Goal: Information Seeking & Learning: Learn about a topic

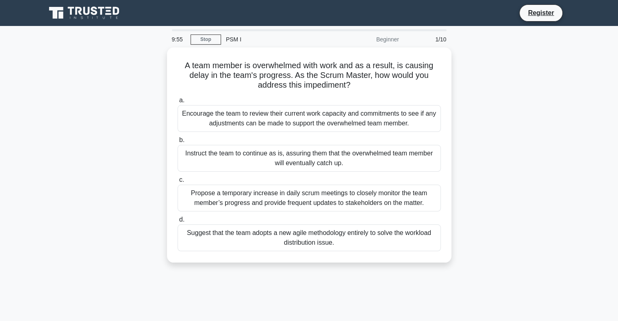
click at [382, 37] on div "Beginner" at bounding box center [368, 39] width 71 height 16
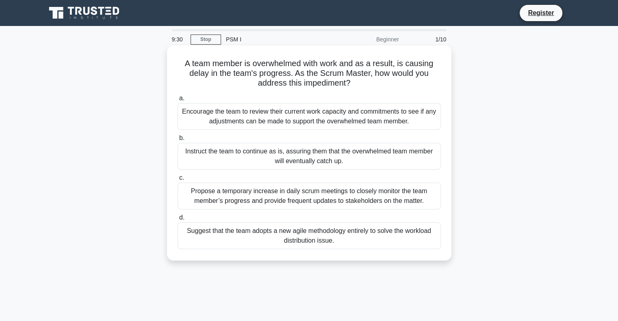
click at [253, 121] on div "Encourage the team to review their current work capacity and commitments to see…" at bounding box center [309, 116] width 263 height 27
click at [178, 101] on input "a. Encourage the team to review their current work capacity and commitments to …" at bounding box center [178, 98] width 0 height 5
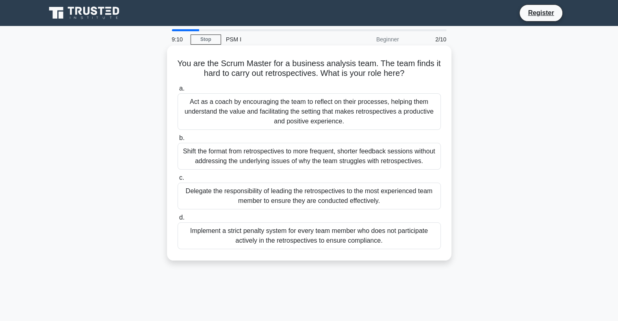
click at [345, 105] on div "Act as a coach by encouraging the team to reflect on their processes, helping t…" at bounding box center [309, 111] width 263 height 37
click at [178, 91] on input "a. Act as a coach by encouraging the team to reflect on their processes, helpin…" at bounding box center [178, 88] width 0 height 5
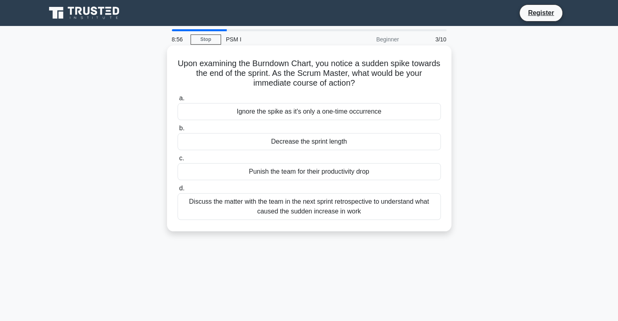
click at [338, 209] on div "Discuss the matter with the team in the next sprint retrospective to understand…" at bounding box center [309, 206] width 263 height 27
click at [301, 209] on div "Discuss the matter with the team in the next sprint retrospective to understand…" at bounding box center [309, 206] width 263 height 27
click at [178, 191] on input "d. Discuss the matter with the team in the next sprint retrospective to underst…" at bounding box center [178, 188] width 0 height 5
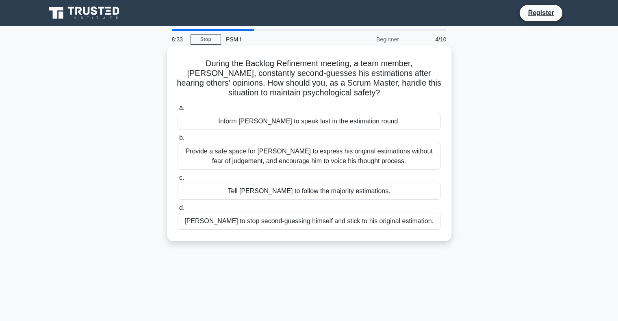
click at [291, 159] on div "Provide a safe space for David to express his original estimations without fear…" at bounding box center [309, 156] width 263 height 27
click at [178, 141] on input "b. Provide a safe space for David to express his original estimations without f…" at bounding box center [178, 138] width 0 height 5
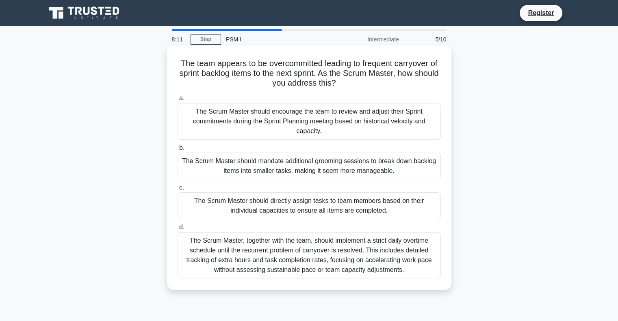
click at [325, 123] on div "The Scrum Master should encourage the team to review and adjust their Sprint co…" at bounding box center [309, 121] width 263 height 37
click at [178, 101] on input "a. The Scrum Master should encourage the team to review and adjust their Sprint…" at bounding box center [178, 98] width 0 height 5
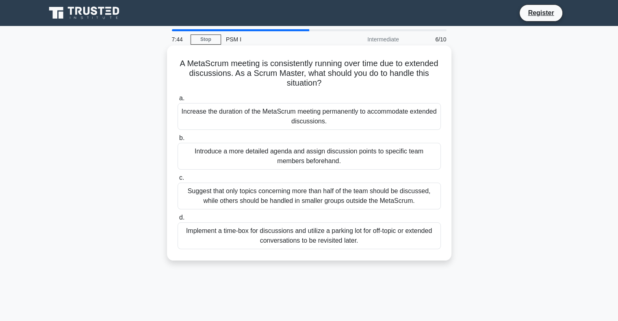
click at [304, 237] on div "Implement a time-box for discussions and utilize a parking lot for off-topic or…" at bounding box center [309, 236] width 263 height 27
click at [178, 221] on input "d. Implement a time-box for discussions and utilize a parking lot for off-topic…" at bounding box center [178, 217] width 0 height 5
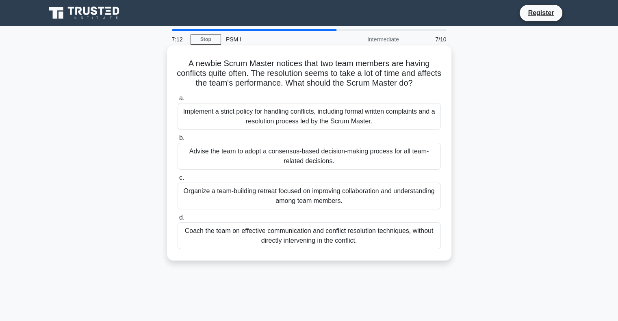
click at [302, 236] on div "Coach the team on effective communication and conflict resolution techniques, w…" at bounding box center [309, 236] width 263 height 27
click at [178, 221] on input "d. Coach the team on effective communication and conflict resolution techniques…" at bounding box center [178, 217] width 0 height 5
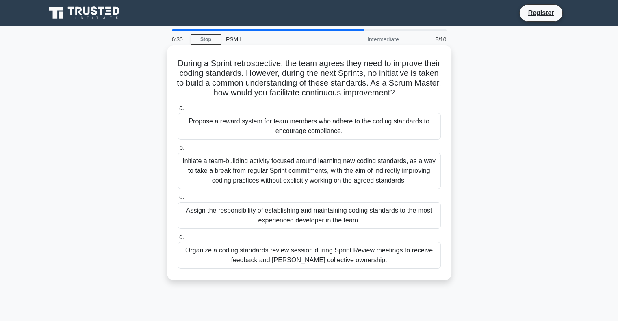
click at [309, 165] on div "Initiate a team-building activity focused around learning new coding standards,…" at bounding box center [309, 171] width 263 height 37
click at [178, 151] on input "b. Initiate a team-building activity focused around learning new coding standar…" at bounding box center [178, 147] width 0 height 5
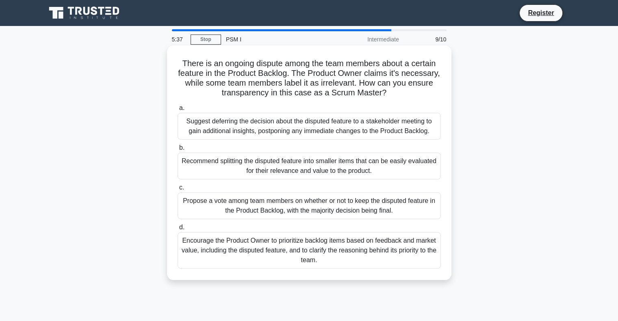
click at [288, 248] on div "Encourage the Product Owner to prioritize backlog items based on feedback and m…" at bounding box center [309, 250] width 263 height 37
click at [178, 230] on input "d. Encourage the Product Owner to prioritize backlog items based on feedback an…" at bounding box center [178, 227] width 0 height 5
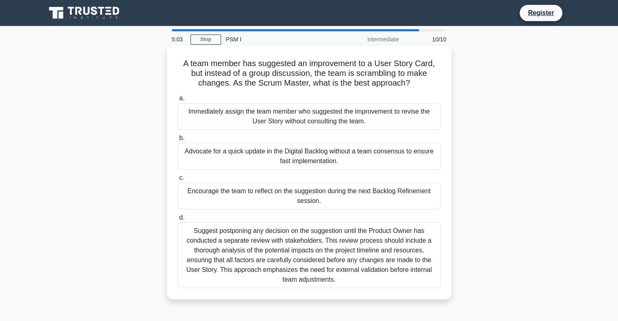
click at [350, 200] on div "Encourage the team to reflect on the suggestion during the next Backlog Refinem…" at bounding box center [309, 196] width 263 height 27
click at [178, 181] on input "c. Encourage the team to reflect on the suggestion during the next Backlog Refi…" at bounding box center [178, 178] width 0 height 5
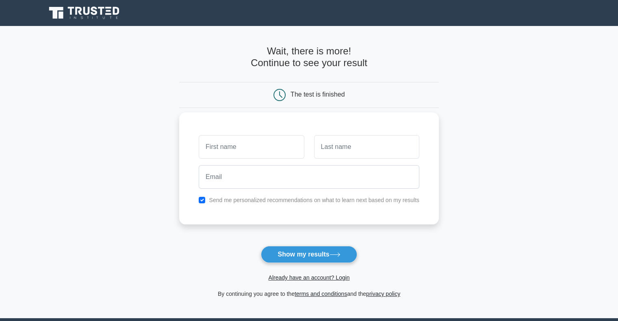
drag, startPoint x: 0, startPoint y: 0, endPoint x: 350, endPoint y: 200, distance: 403.3
click at [350, 200] on label "Send me personalized recommendations on what to learn next based on my results" at bounding box center [314, 200] width 210 height 7
click at [199, 200] on input "checkbox" at bounding box center [202, 200] width 7 height 7
checkbox input "false"
click at [209, 151] on input "text" at bounding box center [251, 147] width 105 height 24
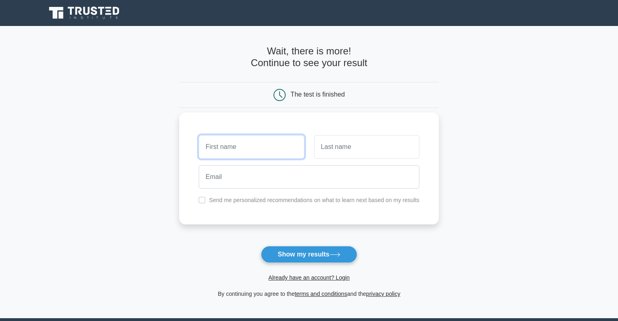
type input "lolo"
click at [315, 150] on input "text" at bounding box center [366, 147] width 105 height 24
type input "lolo"
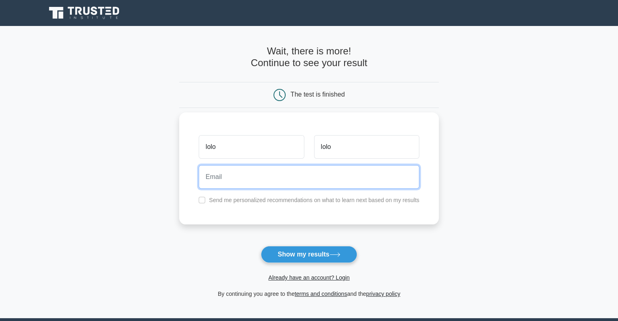
click at [262, 177] on input "email" at bounding box center [309, 177] width 221 height 24
type input "laurence.mariani@non.se.com"
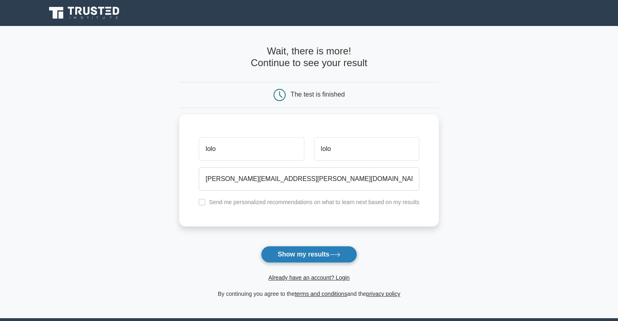
click at [273, 253] on button "Show my results" at bounding box center [309, 254] width 96 height 17
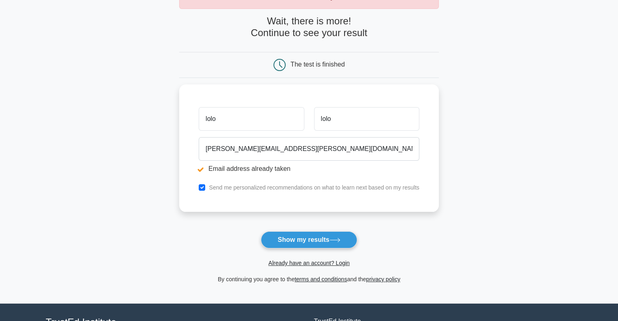
scroll to position [81, 0]
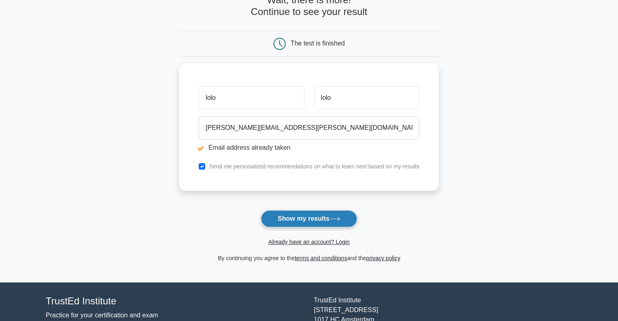
click at [299, 216] on button "Show my results" at bounding box center [309, 218] width 96 height 17
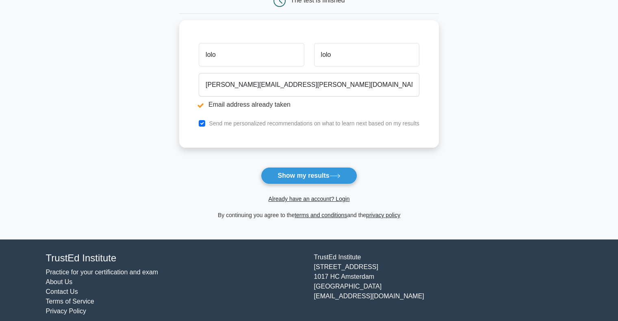
scroll to position [132, 0]
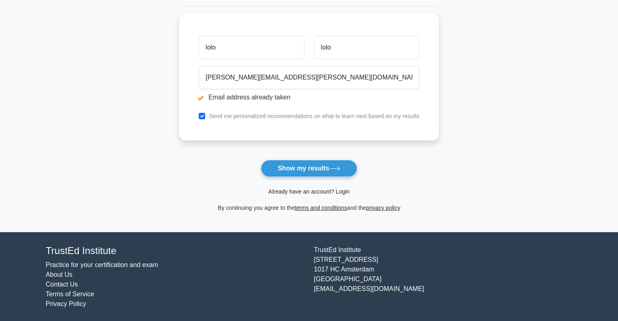
click at [289, 190] on link "Already have an account? Login" at bounding box center [308, 192] width 81 height 7
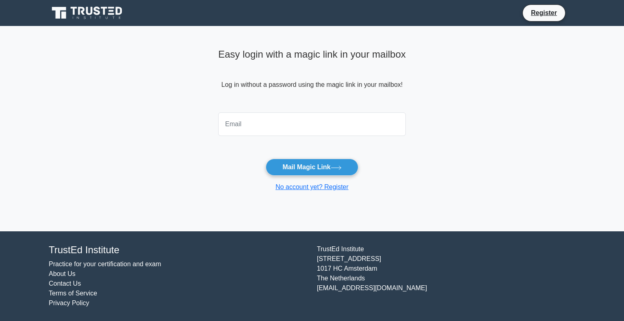
click at [261, 120] on input "email" at bounding box center [312, 125] width 188 height 24
type input "[PERSON_NAME][EMAIL_ADDRESS][PERSON_NAME][DOMAIN_NAME]"
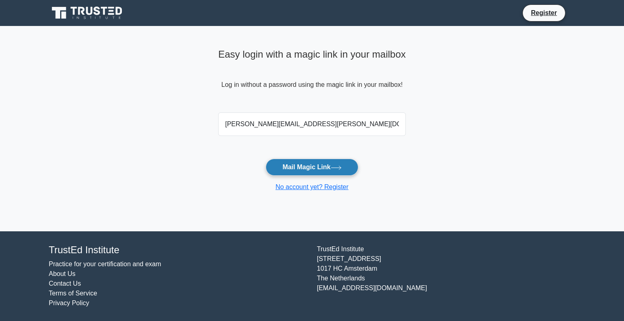
click at [298, 163] on button "Mail Magic Link" at bounding box center [312, 167] width 92 height 17
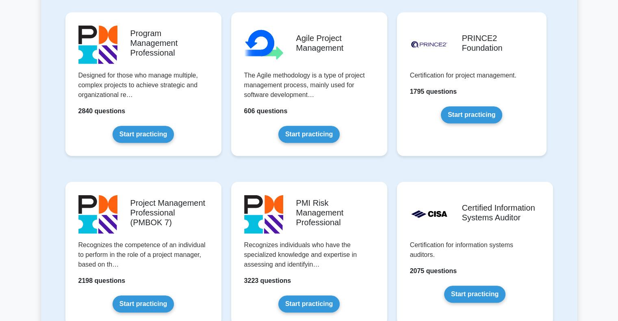
scroll to position [609, 0]
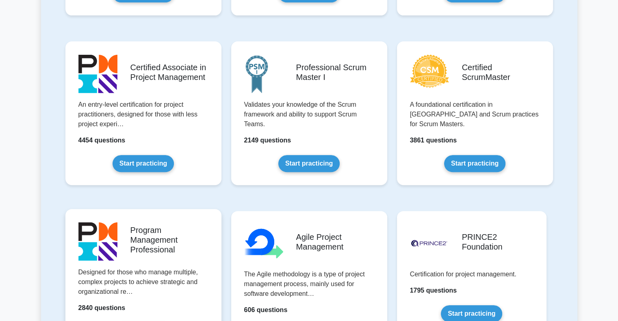
scroll to position [569, 0]
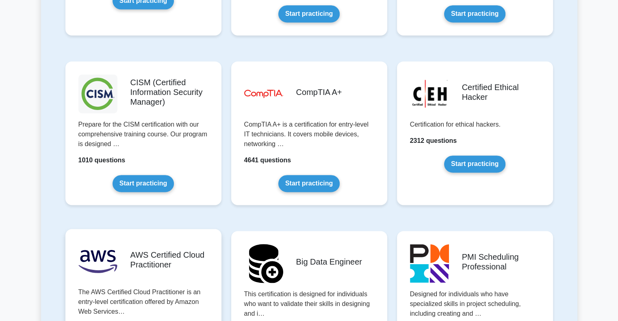
scroll to position [894, 0]
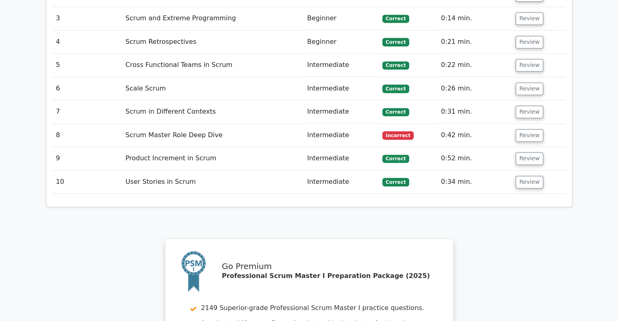
scroll to position [1178, 0]
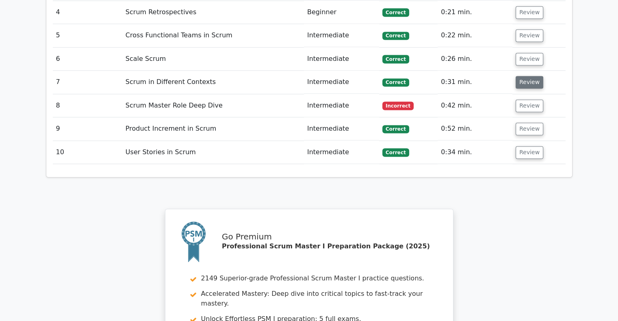
click at [519, 76] on button "Review" at bounding box center [530, 82] width 28 height 13
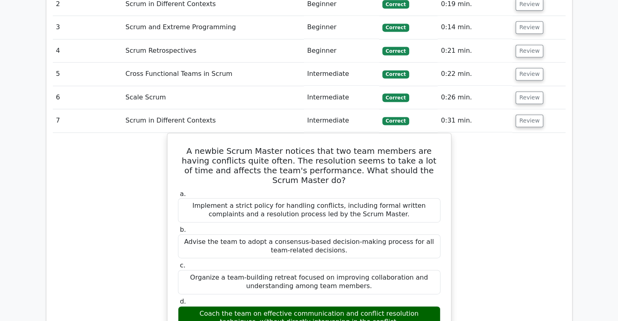
scroll to position [1138, 0]
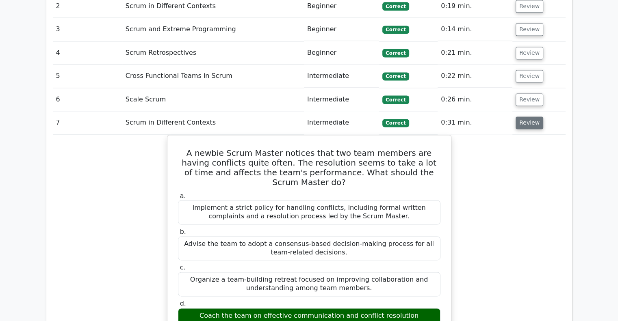
click at [517, 117] on button "Review" at bounding box center [530, 123] width 28 height 13
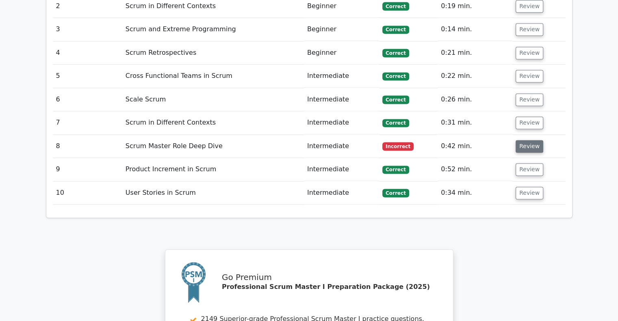
click at [518, 140] on button "Review" at bounding box center [530, 146] width 28 height 13
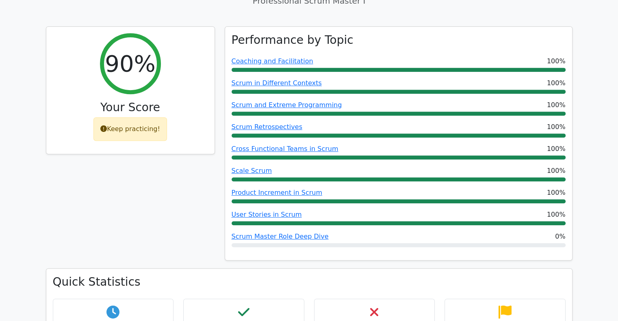
scroll to position [244, 0]
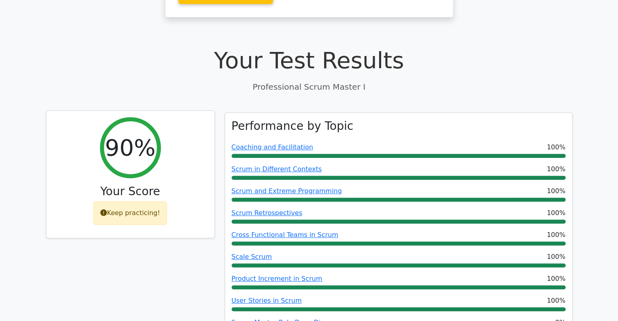
click at [120, 202] on div "Keep practicing!" at bounding box center [130, 214] width 74 height 24
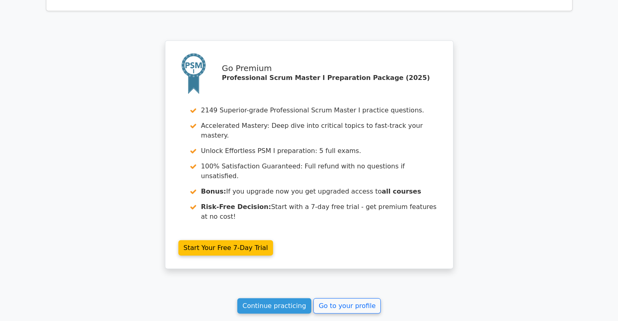
scroll to position [1731, 0]
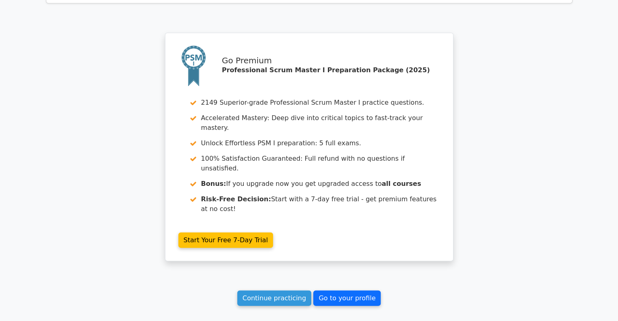
click at [333, 291] on link "Go to your profile" at bounding box center [346, 298] width 67 height 15
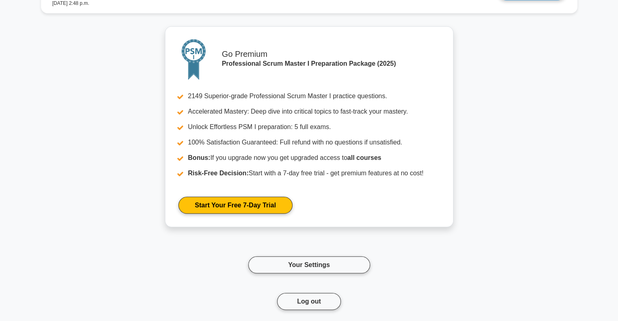
scroll to position [2519, 0]
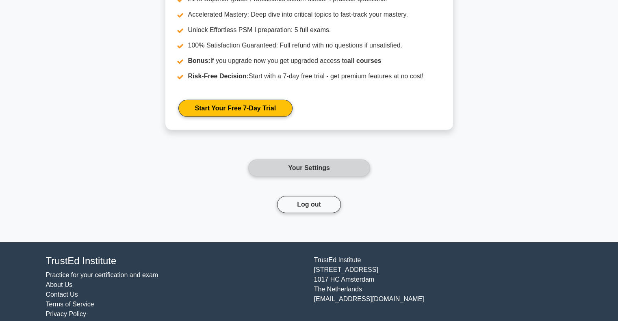
click at [364, 168] on link "Your Settings" at bounding box center [309, 168] width 122 height 17
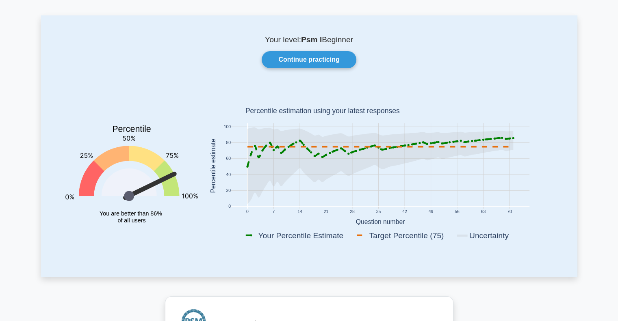
scroll to position [0, 0]
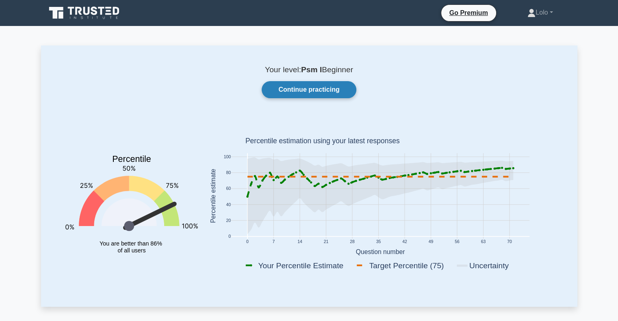
click at [316, 89] on link "Continue practicing" at bounding box center [309, 89] width 94 height 17
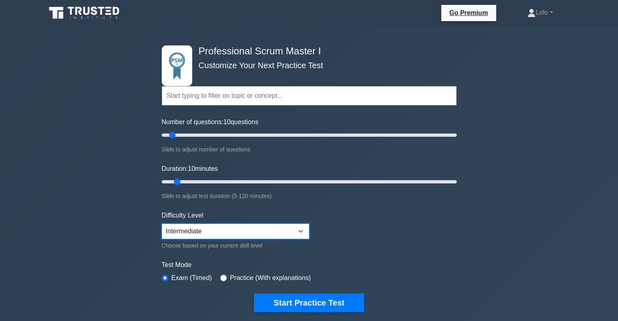
click at [248, 231] on select "Beginner Intermediate Expert" at bounding box center [235, 231] width 147 height 15
select select "expert"
click at [162, 224] on select "Beginner Intermediate Expert" at bounding box center [235, 231] width 147 height 15
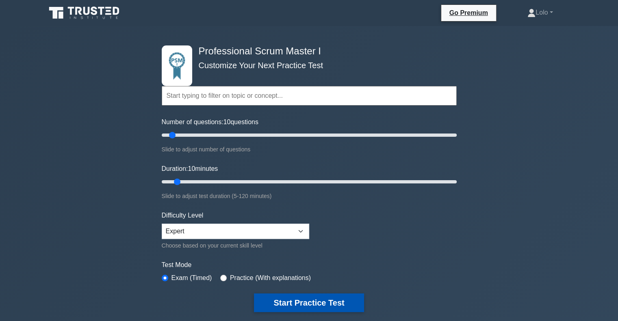
click at [293, 301] on button "Start Practice Test" at bounding box center [309, 303] width 110 height 19
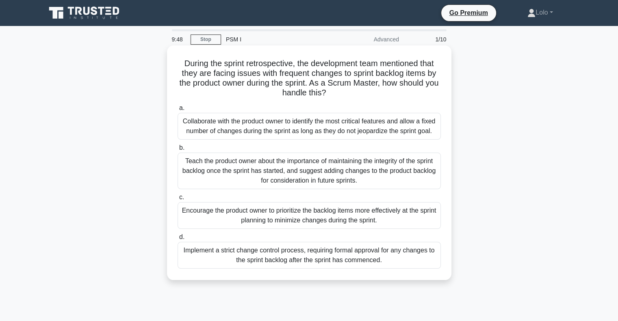
drag, startPoint x: 181, startPoint y: 59, endPoint x: 390, endPoint y: 90, distance: 211.9
click at [395, 92] on h5 "During the sprint retrospective, the development team mentioned that they are f…" at bounding box center [309, 79] width 265 height 40
drag, startPoint x: 216, startPoint y: 122, endPoint x: 429, endPoint y: 130, distance: 213.5
click at [429, 130] on div "Collaborate with the product owner to identify the most critical features and a…" at bounding box center [309, 126] width 263 height 27
click at [281, 178] on div "Teach the product owner about the importance of maintaining the integrity of th…" at bounding box center [309, 171] width 263 height 37
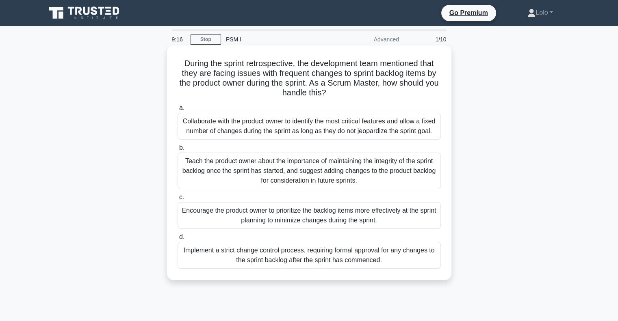
click at [282, 167] on div "Teach the product owner about the importance of maintaining the integrity of th…" at bounding box center [309, 171] width 263 height 37
click at [178, 151] on input "b. Teach the product owner about the importance of maintaining the integrity of…" at bounding box center [178, 147] width 0 height 5
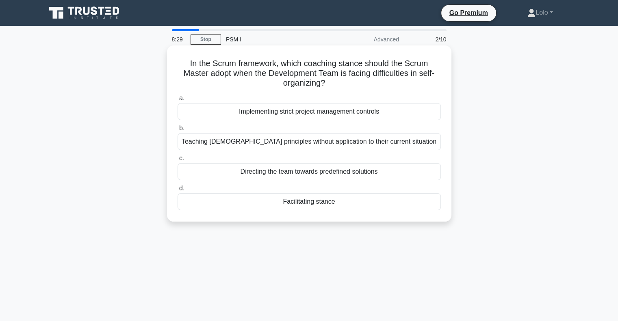
click at [322, 176] on div "Directing the team towards predefined solutions" at bounding box center [309, 171] width 263 height 17
click at [178, 161] on input "c. Directing the team towards predefined solutions" at bounding box center [178, 158] width 0 height 5
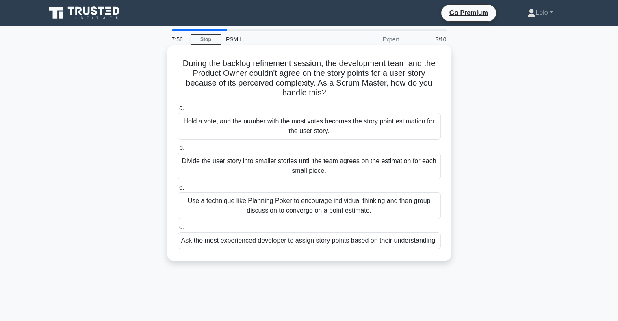
click at [316, 168] on div "Divide the user story into smaller stories until the team agrees on the estimat…" at bounding box center [309, 166] width 263 height 27
click at [178, 151] on input "b. Divide the user story into smaller stories until the team agrees on the esti…" at bounding box center [178, 147] width 0 height 5
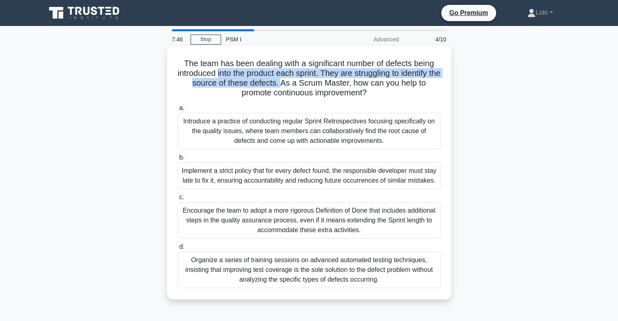
drag, startPoint x: 220, startPoint y: 78, endPoint x: 287, endPoint y: 86, distance: 67.6
click at [287, 86] on h5 "The team has been dealing with a significant number of defects being introduced…" at bounding box center [309, 79] width 265 height 40
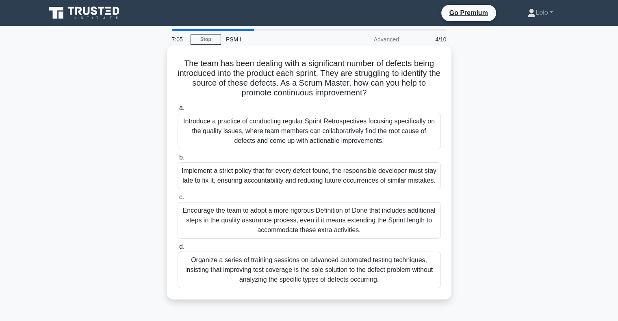
click at [283, 217] on div "Encourage the team to adopt a more rigorous Definition of Done that includes ad…" at bounding box center [309, 220] width 263 height 37
click at [178, 200] on input "c. Encourage the team to adopt a more rigorous Definition of Done that includes…" at bounding box center [178, 197] width 0 height 5
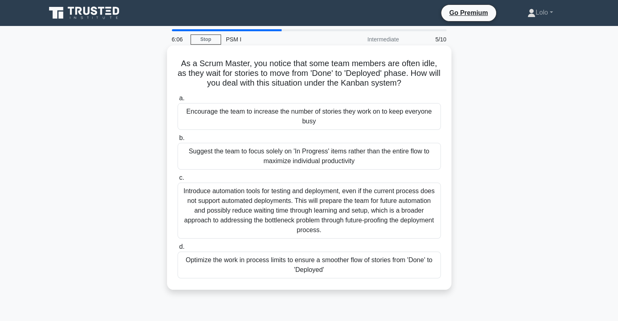
click at [229, 268] on div "Optimize the work in process limits to ensure a smoother flow of stories from '…" at bounding box center [309, 265] width 263 height 27
click at [178, 250] on input "d. Optimize the work in process limits to ensure a smoother flow of stories fro…" at bounding box center [178, 247] width 0 height 5
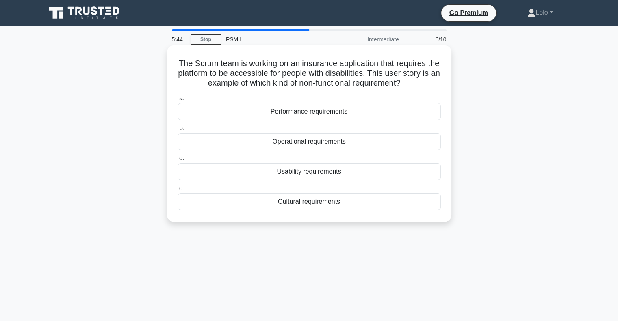
click at [347, 111] on div "Performance requirements" at bounding box center [309, 111] width 263 height 17
click at [178, 101] on input "a. Performance requirements" at bounding box center [178, 98] width 0 height 5
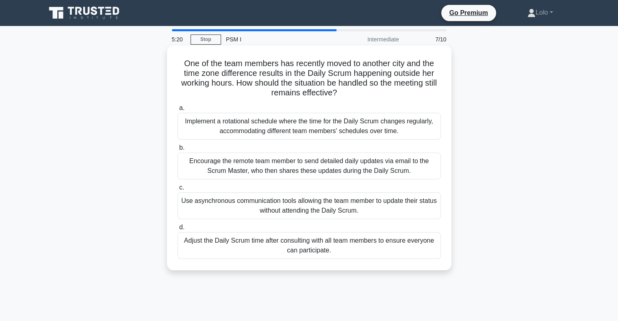
click at [365, 244] on div "Adjust the Daily Scrum time after consulting with all team members to ensure ev…" at bounding box center [309, 245] width 263 height 27
click at [178, 230] on input "d. Adjust the Daily Scrum time after consulting with all team members to ensure…" at bounding box center [178, 227] width 0 height 5
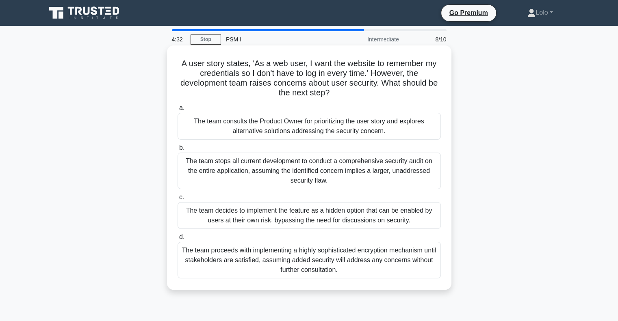
click at [234, 130] on div "The team consults the Product Owner for prioritizing the user story and explore…" at bounding box center [309, 126] width 263 height 27
click at [258, 124] on div "The team consults the Product Owner for prioritizing the user story and explore…" at bounding box center [309, 126] width 263 height 27
click at [178, 111] on input "a. The team consults the Product Owner for prioritizing the user story and expl…" at bounding box center [178, 108] width 0 height 5
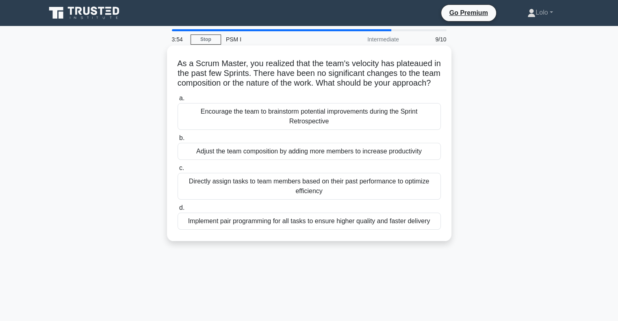
click at [289, 128] on div "Encourage the team to brainstorm potential improvements during the Sprint Retro…" at bounding box center [309, 116] width 263 height 27
click at [178, 101] on input "a. Encourage the team to brainstorm potential improvements during the Sprint Re…" at bounding box center [178, 98] width 0 height 5
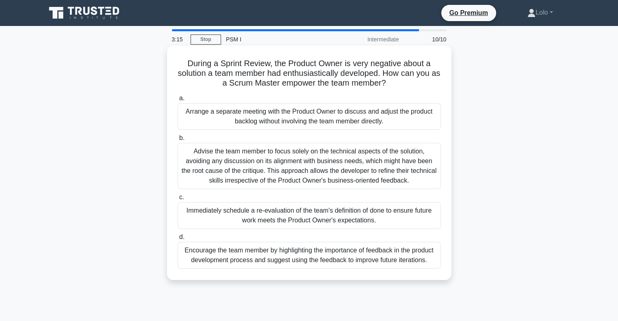
click at [282, 256] on div "Encourage the team member by highlighting the importance of feedback in the pro…" at bounding box center [309, 255] width 263 height 27
click at [178, 240] on input "d. Encourage the team member by highlighting the importance of feedback in the …" at bounding box center [178, 237] width 0 height 5
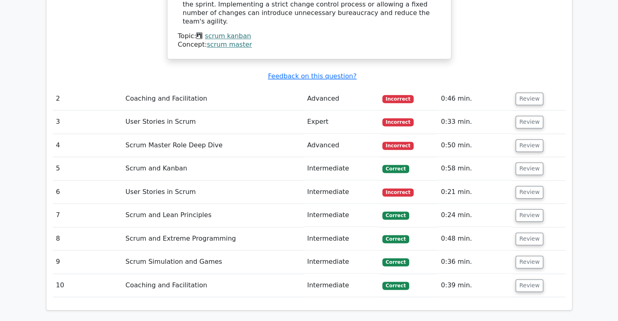
scroll to position [935, 0]
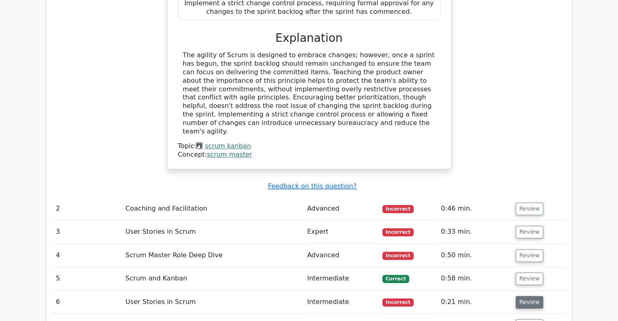
click at [528, 296] on button "Review" at bounding box center [530, 302] width 28 height 13
click at [520, 249] on button "Review" at bounding box center [530, 255] width 28 height 13
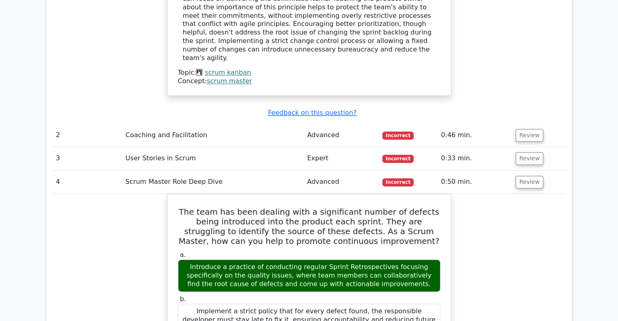
scroll to position [1056, 0]
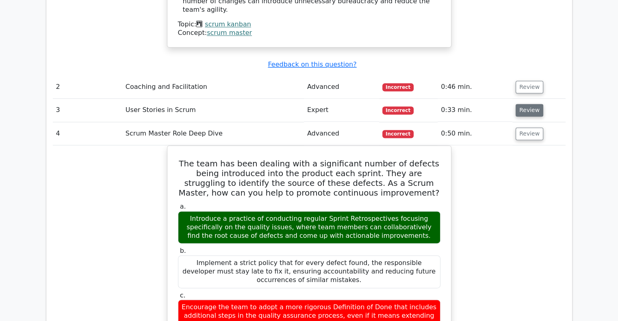
click at [516, 104] on button "Review" at bounding box center [530, 110] width 28 height 13
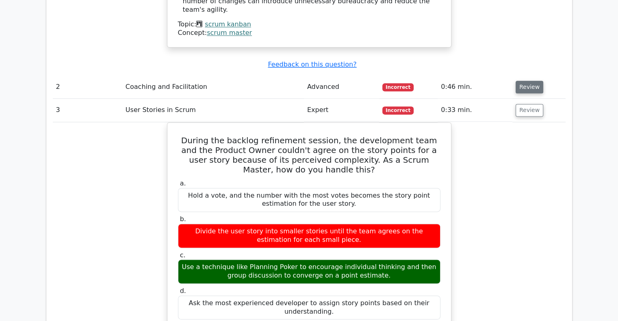
click at [520, 81] on button "Review" at bounding box center [530, 87] width 28 height 13
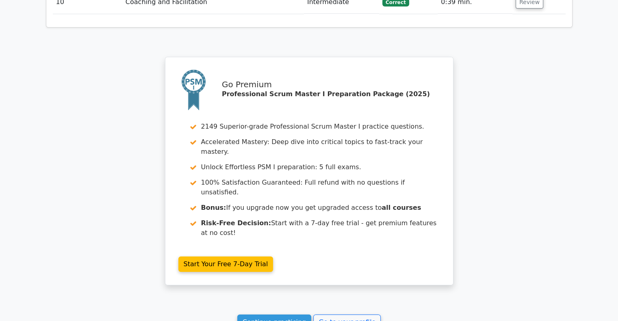
scroll to position [2810, 0]
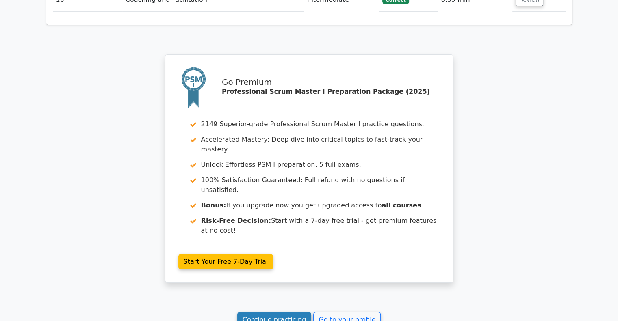
click at [263, 312] on link "Continue practicing" at bounding box center [274, 319] width 74 height 15
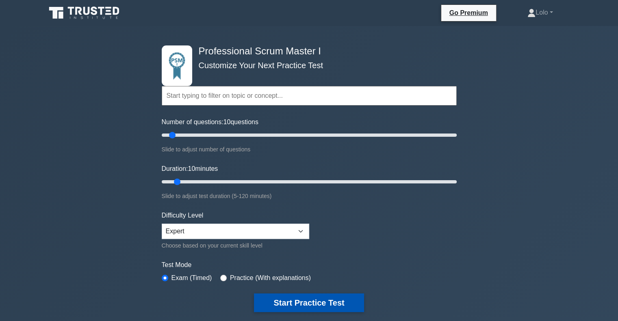
click at [328, 299] on button "Start Practice Test" at bounding box center [309, 303] width 110 height 19
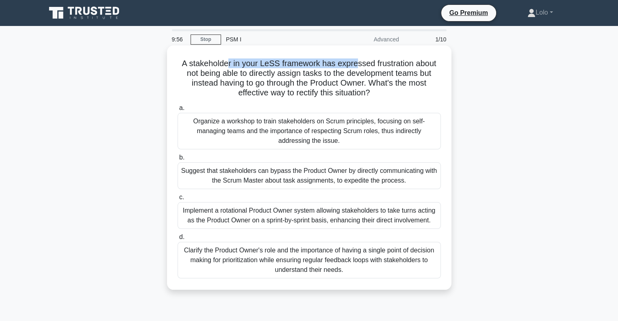
drag, startPoint x: 228, startPoint y: 64, endPoint x: 355, endPoint y: 66, distance: 127.2
click at [355, 66] on h5 "A stakeholder in your LeSS framework has expressed frustration about not being …" at bounding box center [309, 79] width 265 height 40
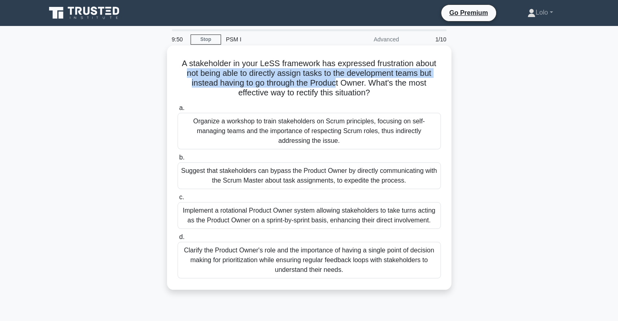
drag, startPoint x: 183, startPoint y: 74, endPoint x: 336, endPoint y: 86, distance: 152.9
click at [336, 86] on h5 "A stakeholder in your LeSS framework has expressed frustration about not being …" at bounding box center [309, 79] width 265 height 40
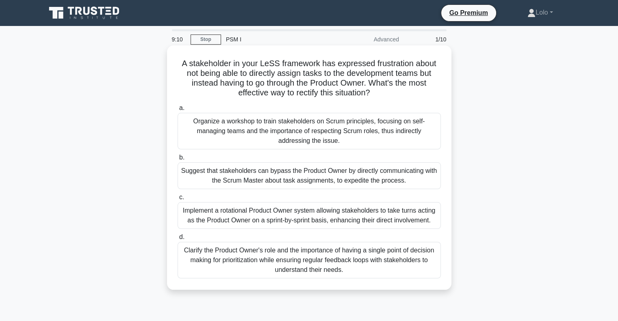
click at [322, 259] on div "Clarify the Product Owner's role and the importance of having a single point of…" at bounding box center [309, 260] width 263 height 37
click at [178, 240] on input "d. Clarify the Product Owner's role and the importance of having a single point…" at bounding box center [178, 237] width 0 height 5
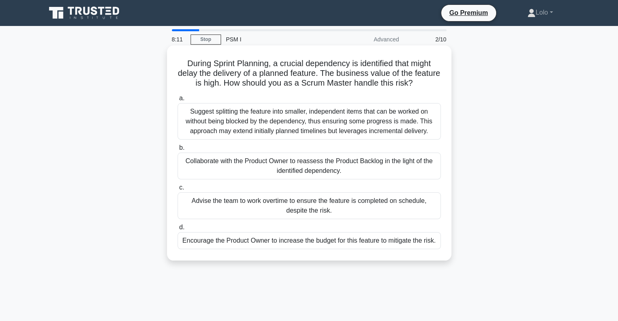
click at [257, 126] on div "Suggest splitting the feature into smaller, independent items that can be worke…" at bounding box center [309, 121] width 263 height 37
click at [178, 101] on input "a. Suggest splitting the feature into smaller, independent items that can be wo…" at bounding box center [178, 98] width 0 height 5
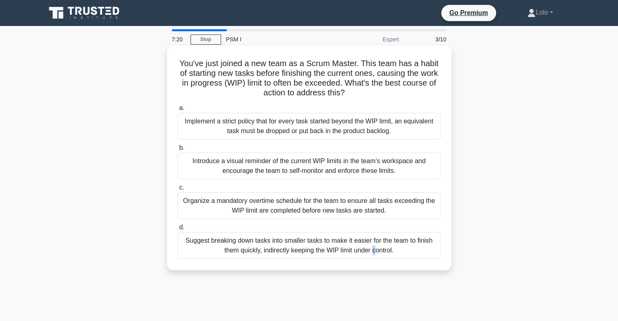
click at [278, 242] on div "Suggest breaking down tasks into smaller tasks to make it easier for the team t…" at bounding box center [309, 245] width 263 height 27
click at [276, 242] on div "Suggest breaking down tasks into smaller tasks to make it easier for the team t…" at bounding box center [309, 245] width 263 height 27
click at [178, 230] on input "d. Suggest breaking down tasks into smaller tasks to make it easier for the tea…" at bounding box center [178, 227] width 0 height 5
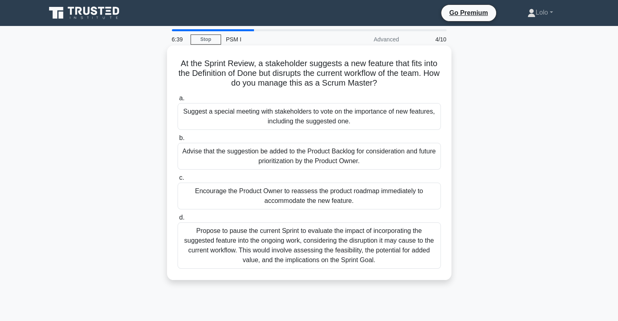
click at [352, 158] on div "Advise that the suggestion be added to the Product Backlog for consideration an…" at bounding box center [309, 156] width 263 height 27
click at [178, 141] on input "b. Advise that the suggestion be added to the Product Backlog for consideration…" at bounding box center [178, 138] width 0 height 5
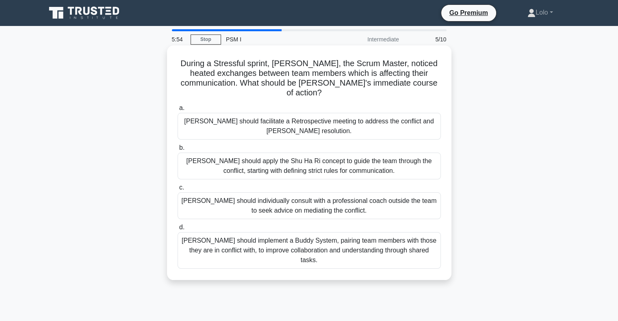
click at [329, 134] on div "Olivia should facilitate a Retrospective meeting to address the conflict and fo…" at bounding box center [309, 126] width 263 height 27
click at [178, 111] on input "a. Olivia should facilitate a Retrospective meeting to address the conflict and…" at bounding box center [178, 108] width 0 height 5
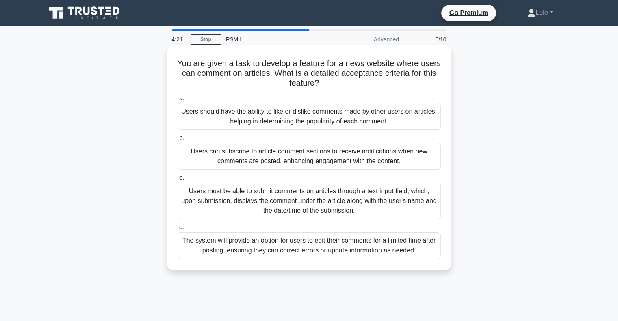
click at [345, 203] on div "Users must be able to submit comments on articles through a text input field, w…" at bounding box center [309, 201] width 263 height 37
click at [178, 181] on input "c. Users must be able to submit comments on articles through a text input field…" at bounding box center [178, 178] width 0 height 5
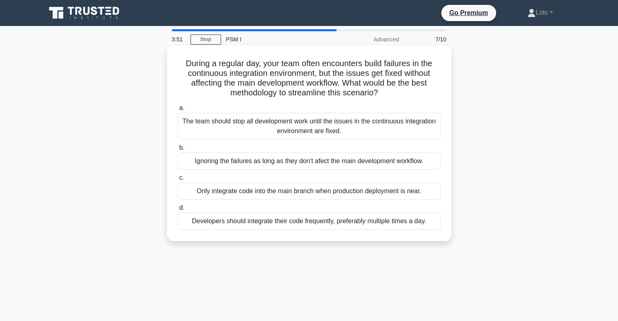
click at [347, 223] on div "Developers should integrate their code frequently, preferably multiple times a …" at bounding box center [309, 221] width 263 height 17
click at [178, 211] on input "d. Developers should integrate their code frequently, preferably multiple times…" at bounding box center [178, 208] width 0 height 5
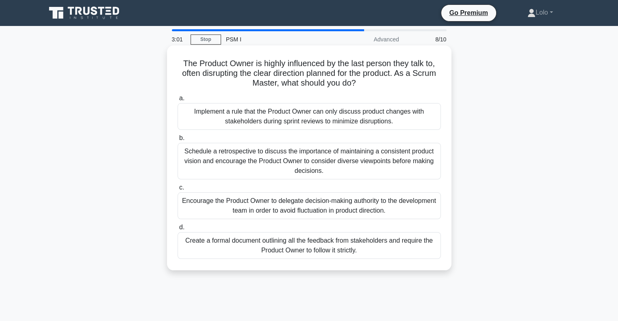
click at [264, 160] on div "Schedule a retrospective to discuss the importance of maintaining a consistent …" at bounding box center [309, 161] width 263 height 37
click at [178, 141] on input "b. Schedule a retrospective to discuss the importance of maintaining a consiste…" at bounding box center [178, 138] width 0 height 5
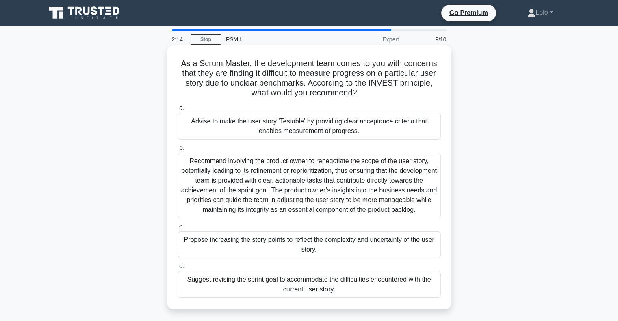
click at [312, 183] on div "Recommend involving the product owner to renegotiate the scope of the user stor…" at bounding box center [309, 186] width 263 height 66
click at [178, 151] on input "b. Recommend involving the product owner to renegotiate the scope of the user s…" at bounding box center [178, 147] width 0 height 5
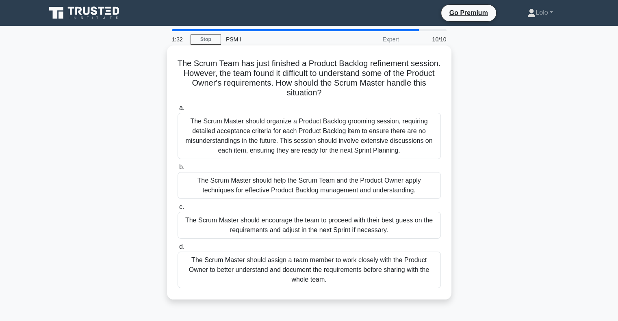
click at [323, 187] on div "The Scrum Master should help the Scrum Team and the Product Owner apply techniq…" at bounding box center [309, 185] width 263 height 27
click at [178, 170] on input "b. The Scrum Master should help the Scrum Team and the Product Owner apply tech…" at bounding box center [178, 167] width 0 height 5
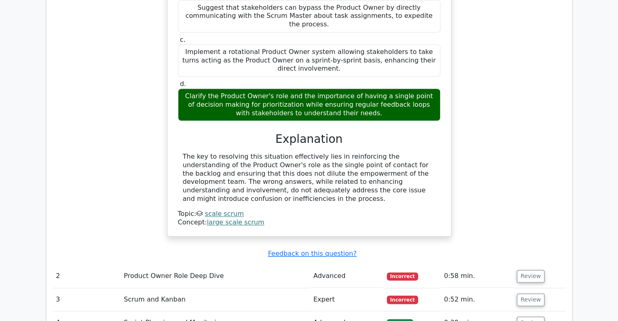
scroll to position [1138, 0]
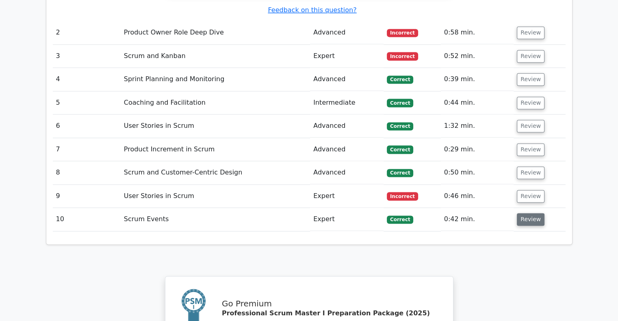
click at [528, 213] on button "Review" at bounding box center [531, 219] width 28 height 13
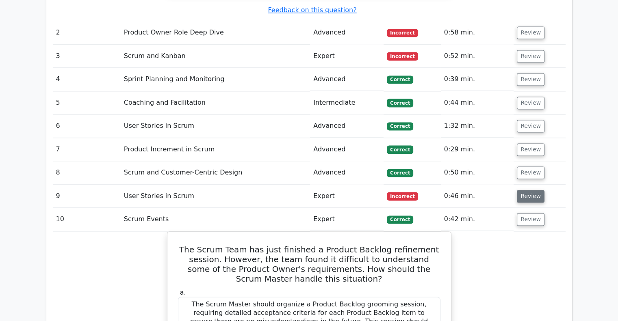
click at [524, 190] on button "Review" at bounding box center [531, 196] width 28 height 13
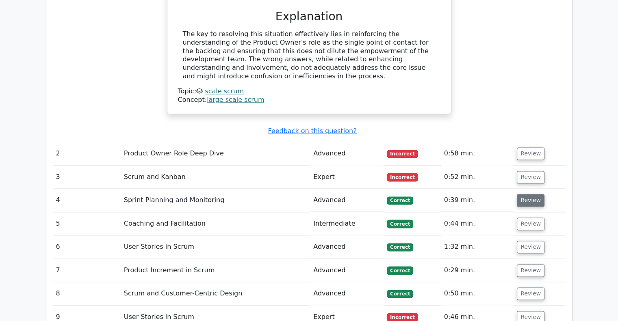
scroll to position [1016, 0]
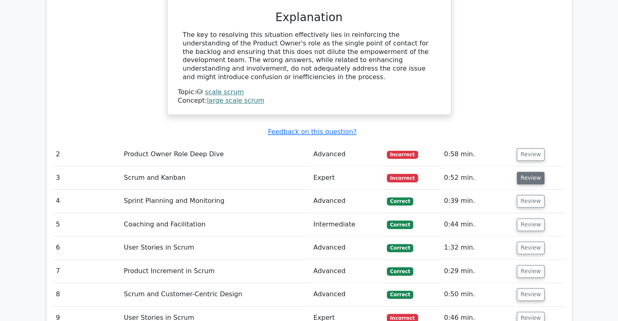
click at [535, 172] on button "Review" at bounding box center [531, 178] width 28 height 13
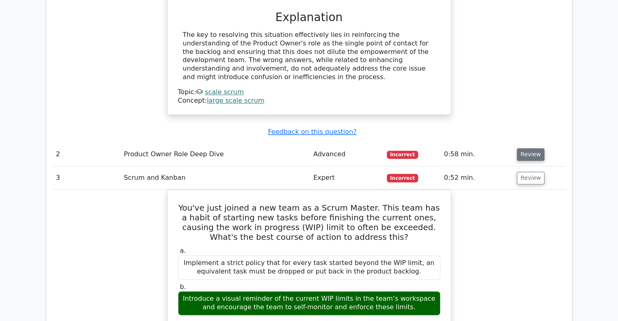
click at [532, 148] on button "Review" at bounding box center [531, 154] width 28 height 13
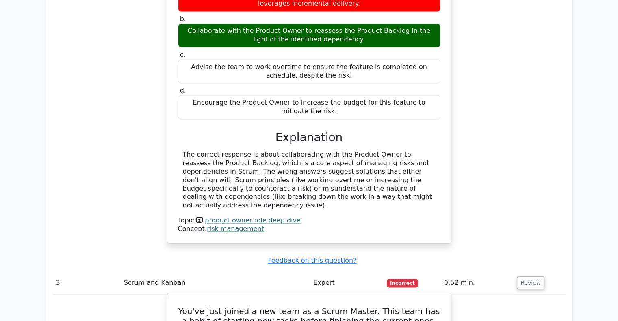
scroll to position [1422, 0]
